Goal: Task Accomplishment & Management: Use online tool/utility

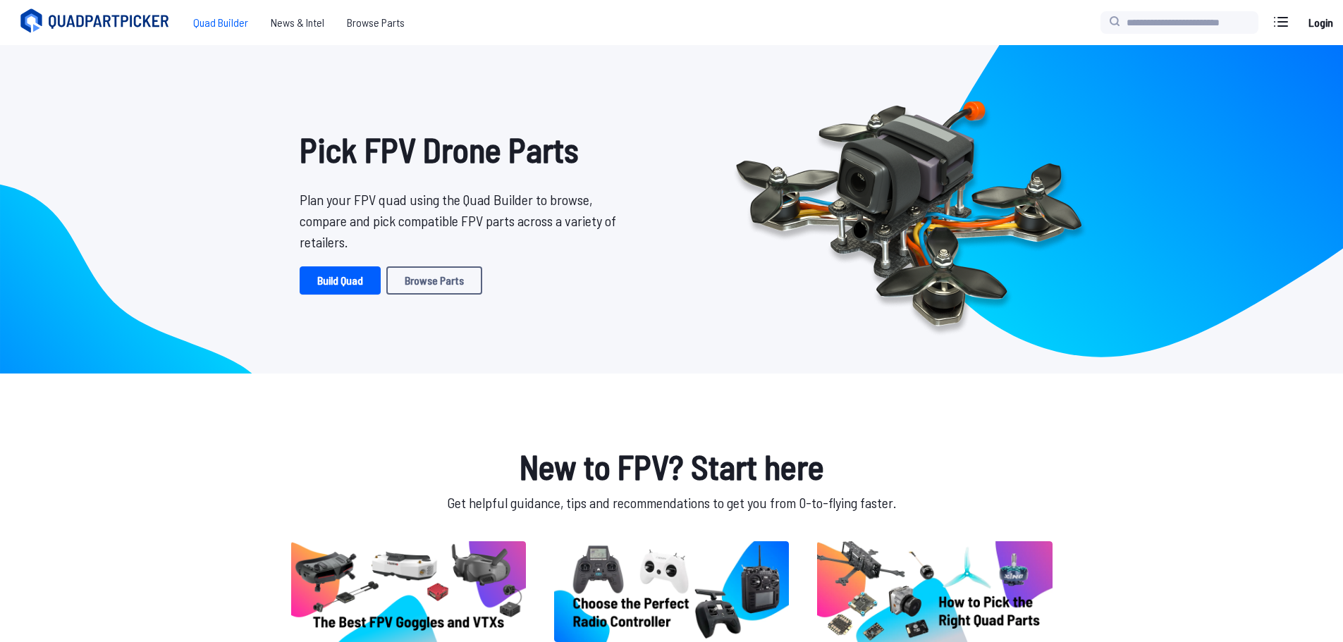
click at [206, 23] on span "Quad Builder" at bounding box center [221, 22] width 78 height 28
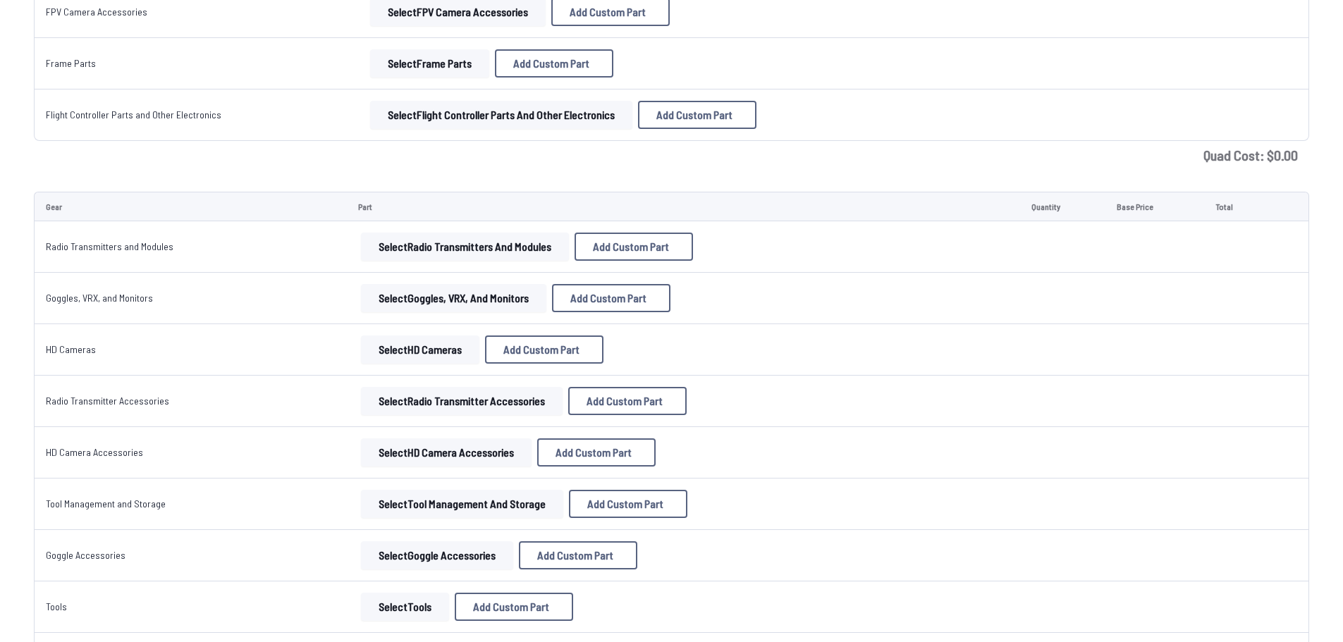
scroll to position [1176, 0]
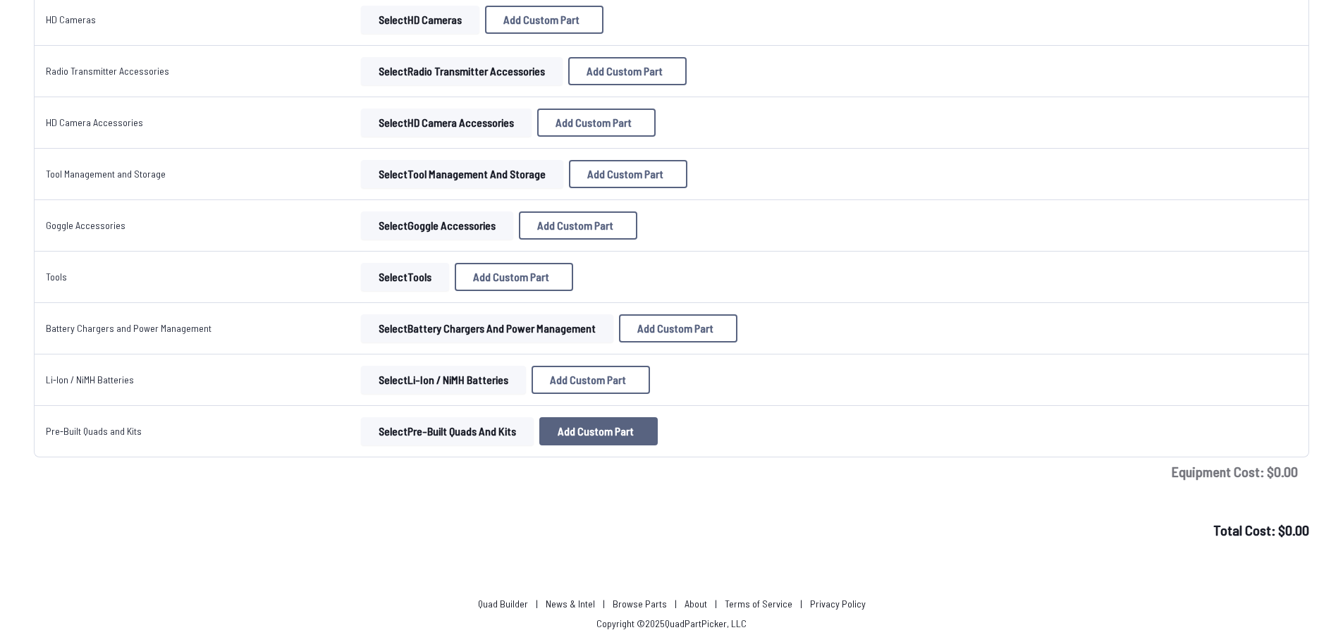
click at [591, 440] on button "Add Custom Part" at bounding box center [598, 431] width 118 height 28
select select "**********"
drag, startPoint x: 816, startPoint y: 109, endPoint x: 836, endPoint y: 108, distance: 19.7
click at [827, 121] on button at bounding box center [809, 131] width 35 height 20
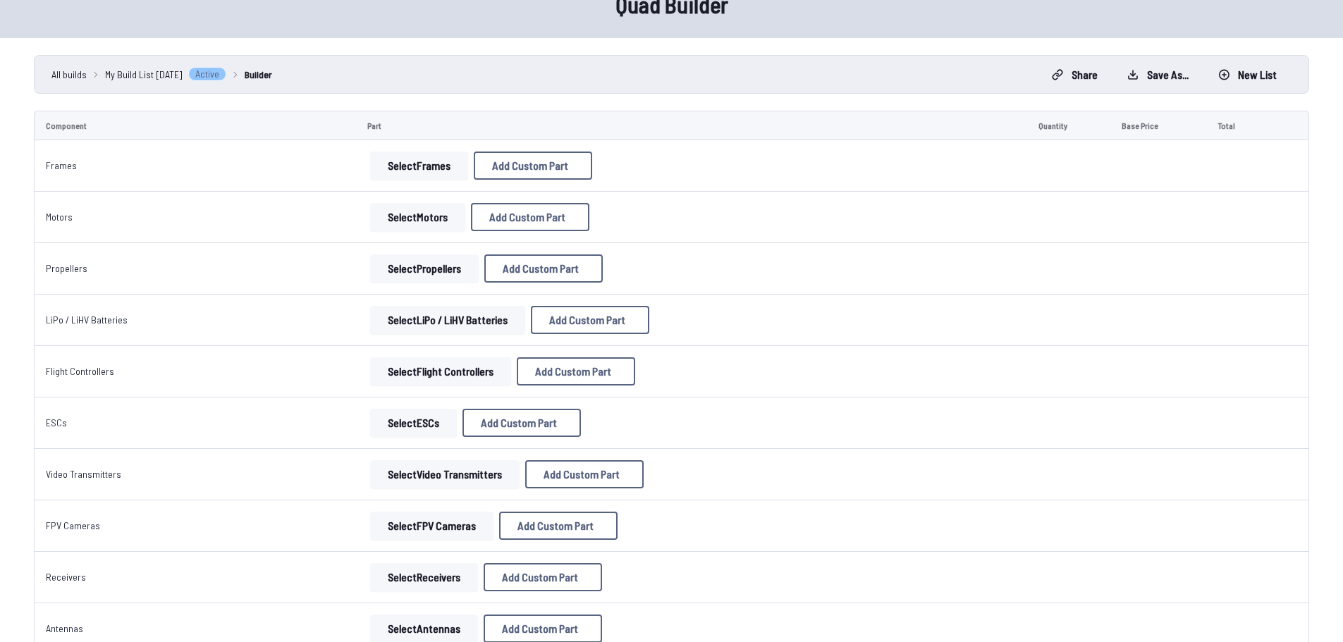
scroll to position [0, 0]
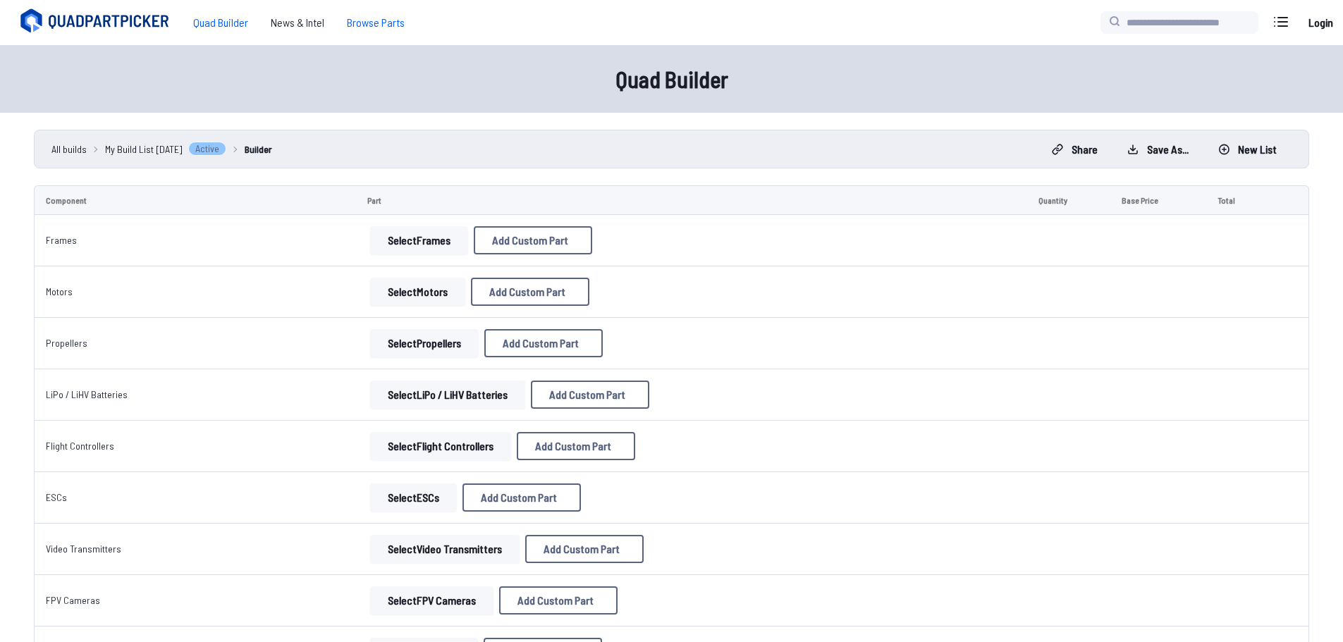
click at [379, 24] on span "Browse Parts" at bounding box center [376, 22] width 80 height 28
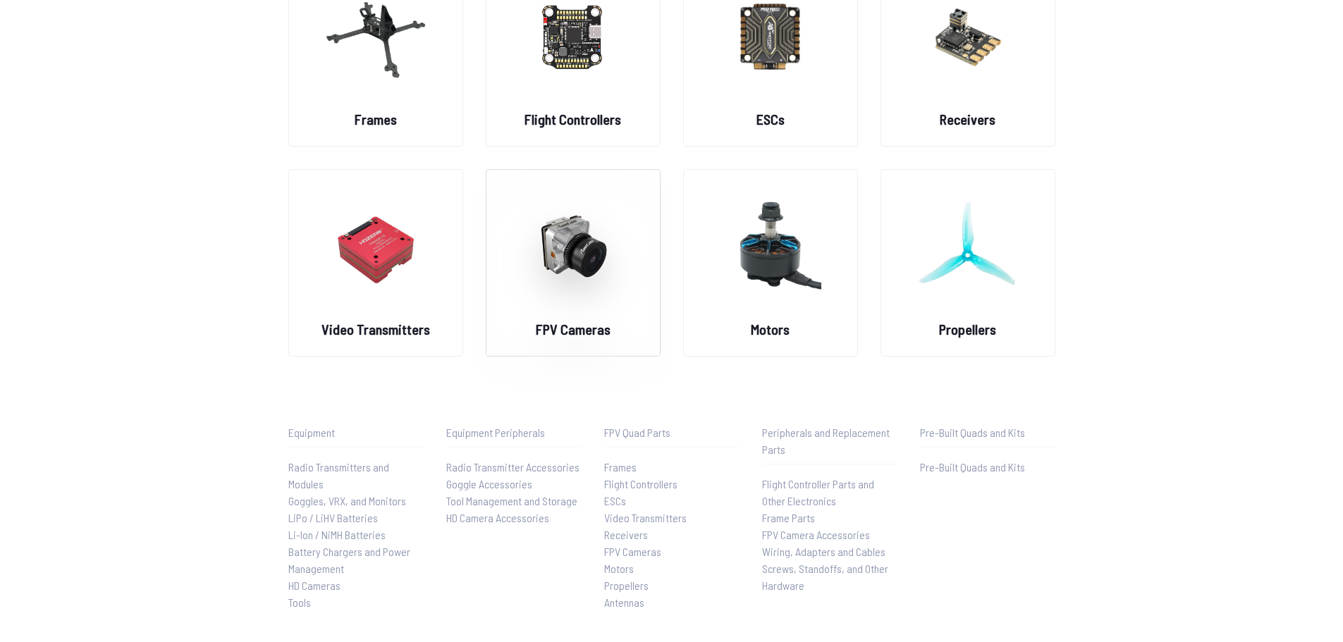
scroll to position [89, 0]
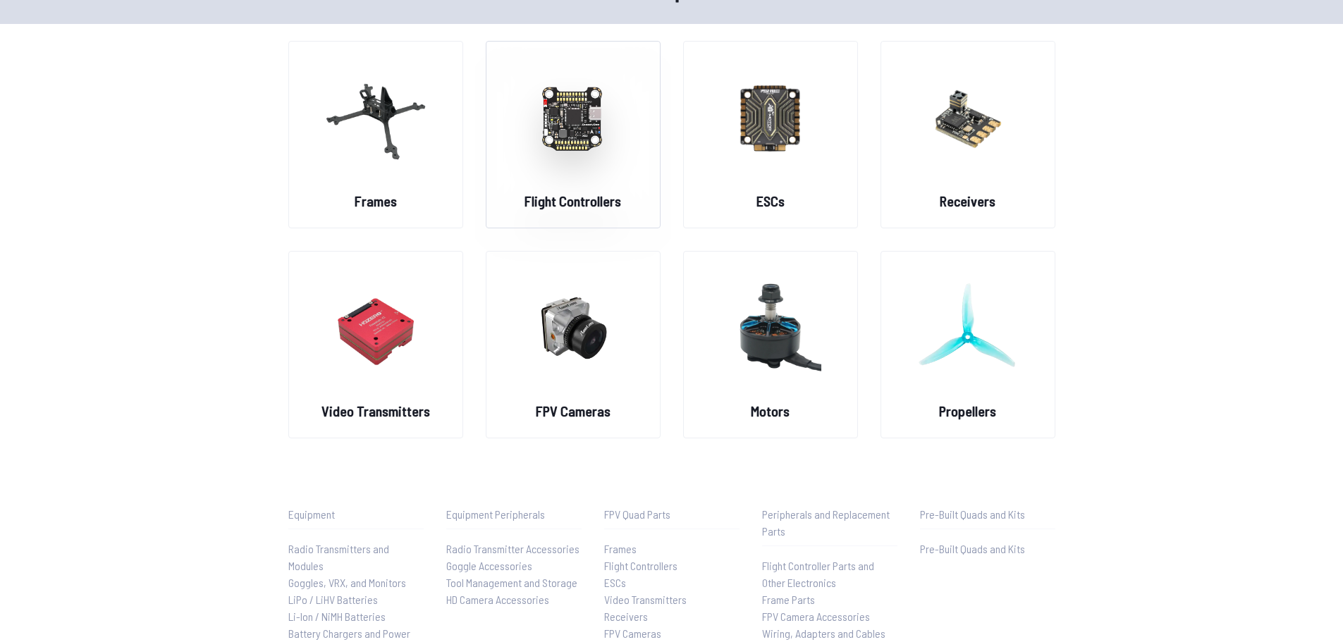
drag, startPoint x: 637, startPoint y: 214, endPoint x: 632, endPoint y: 221, distance: 9.0
